Goal: Information Seeking & Learning: Learn about a topic

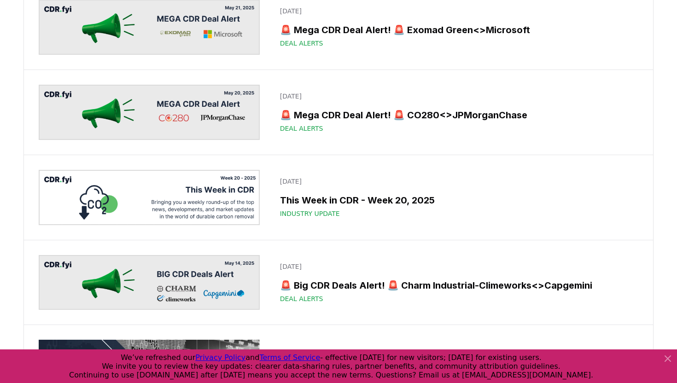
scroll to position [7790, 0]
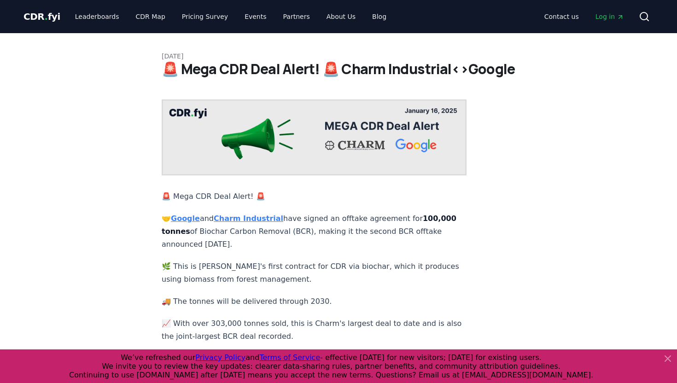
click at [27, 61] on div "[DATE] 🚨 Mega CDR Deal Alert! 🚨 Charm Industrial<>Google 🚨 Mega CDR Deal Alert!…" at bounding box center [338, 275] width 645 height 485
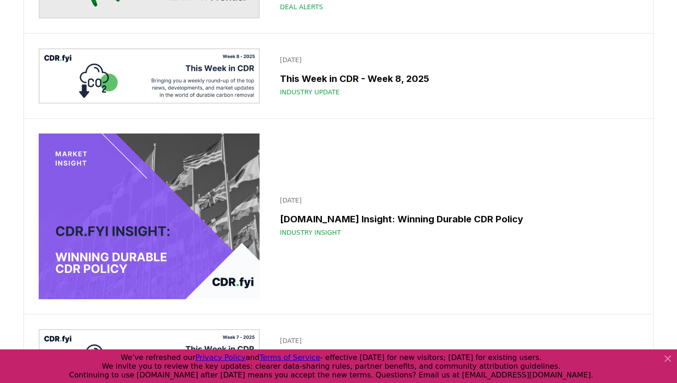
scroll to position [7020, 0]
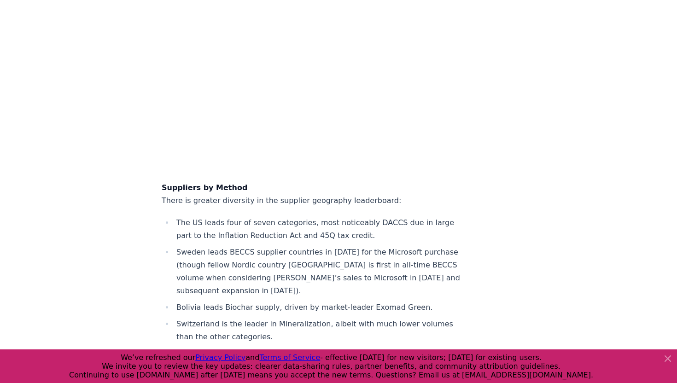
scroll to position [7219, 0]
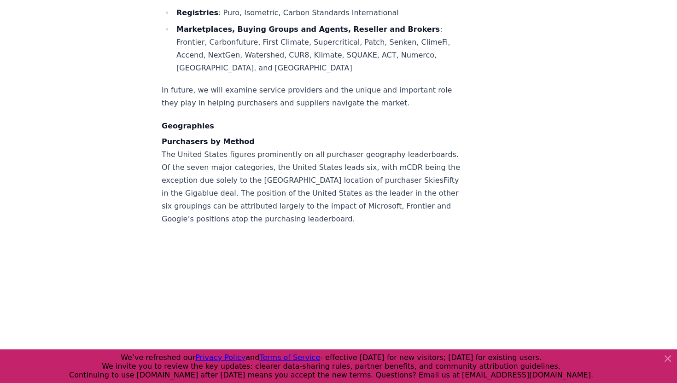
scroll to position [6943, 0]
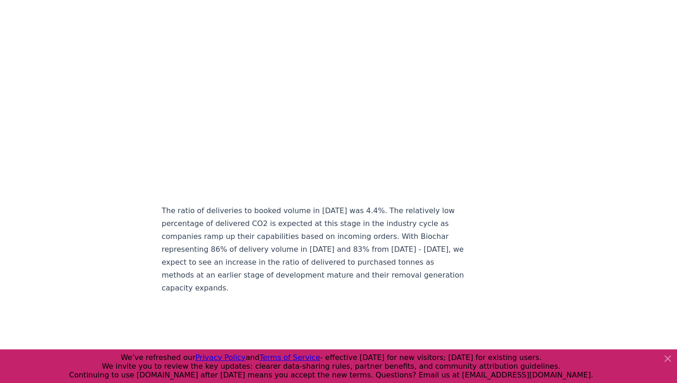
scroll to position [4784, 0]
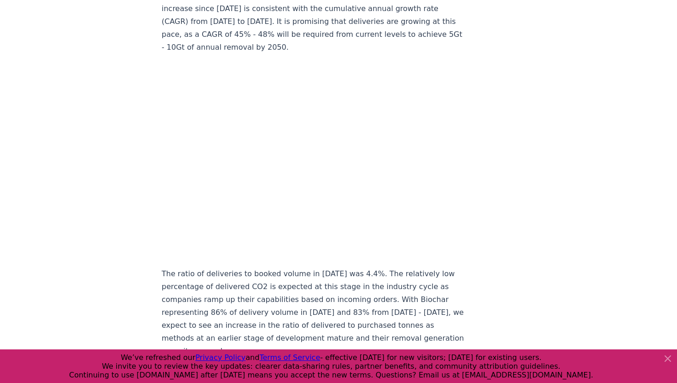
click at [668, 356] on icon at bounding box center [668, 358] width 11 height 11
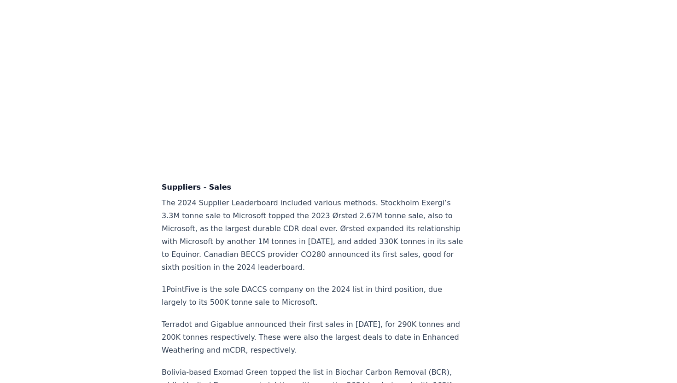
scroll to position [5881, 0]
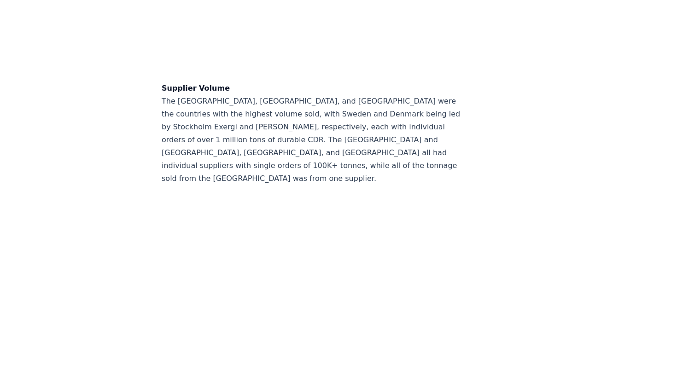
scroll to position [7950, 0]
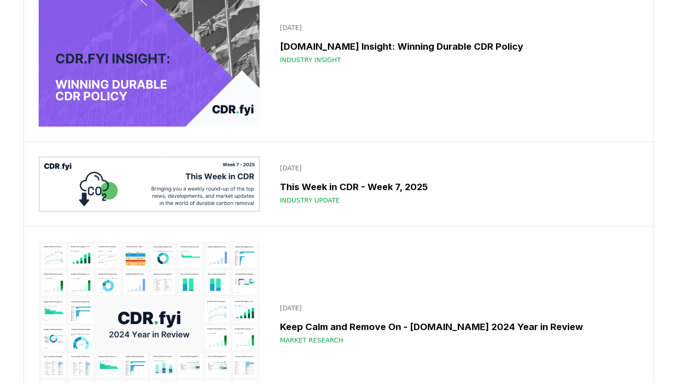
scroll to position [7277, 0]
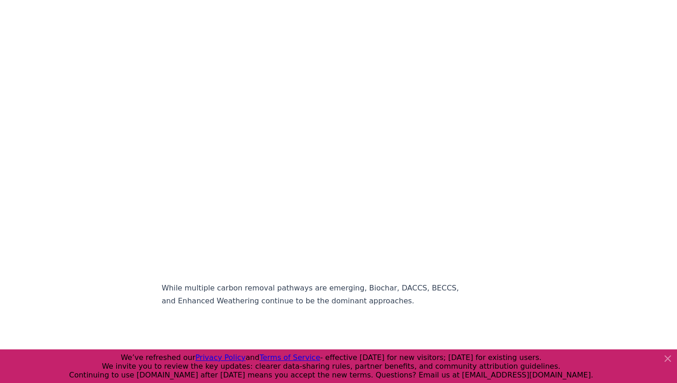
scroll to position [1603, 0]
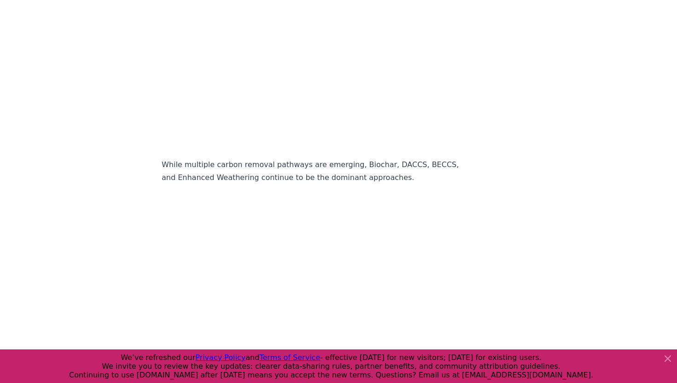
click at [118, 116] on div "[DATE] A Global View of CDR - Insights from the Carbon Removal Map The carbon r…" at bounding box center [338, 297] width 645 height 3735
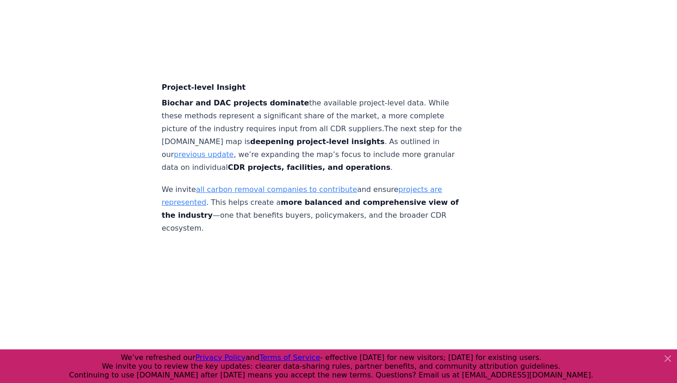
scroll to position [3171, 0]
